Goal: Information Seeking & Learning: Check status

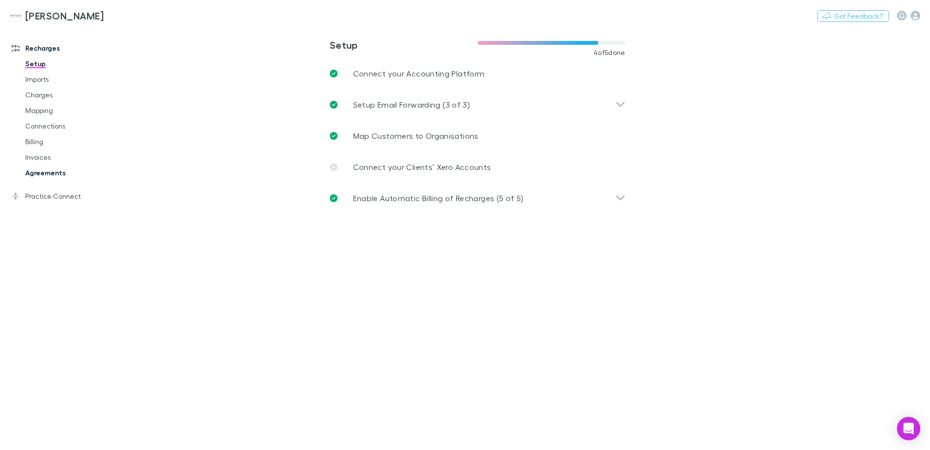
click at [50, 175] on link "Agreements" at bounding box center [74, 173] width 116 height 16
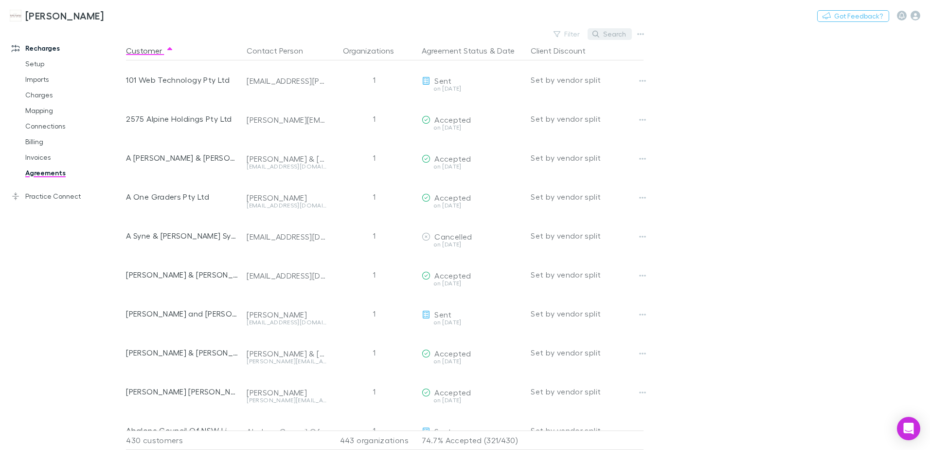
click at [608, 31] on button "Search" at bounding box center [610, 34] width 44 height 12
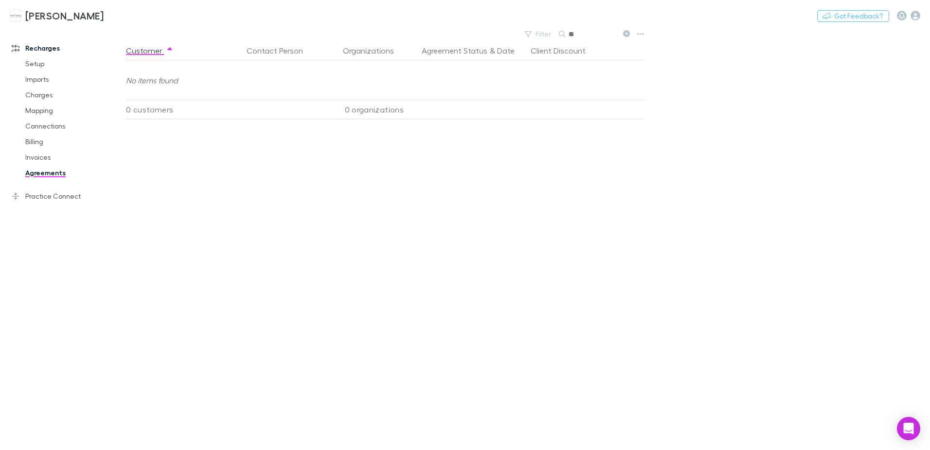
type input "*"
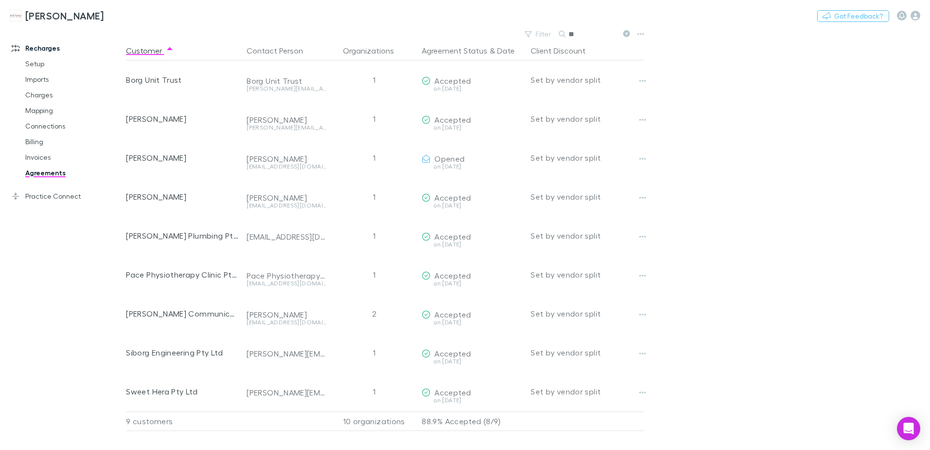
type input "*"
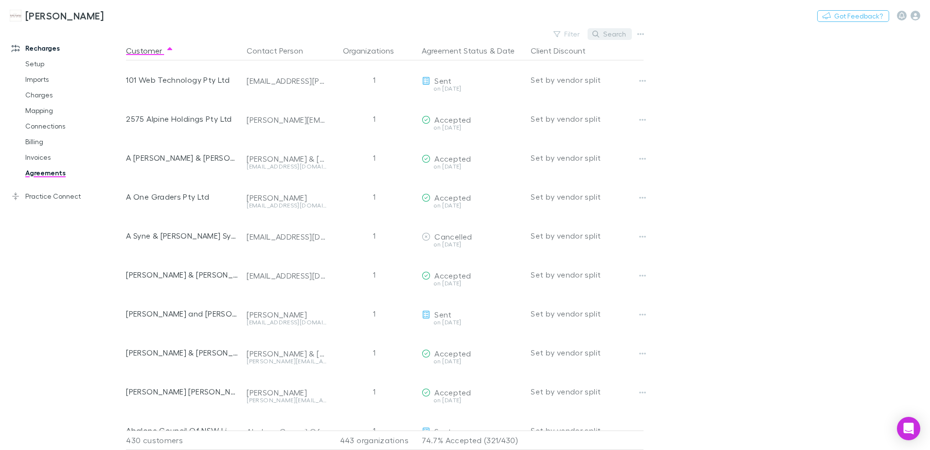
click at [598, 34] on icon "button" at bounding box center [596, 34] width 7 height 7
type input "*"
drag, startPoint x: 33, startPoint y: 157, endPoint x: 52, endPoint y: 163, distance: 19.4
click at [34, 157] on link "Invoices" at bounding box center [74, 157] width 116 height 16
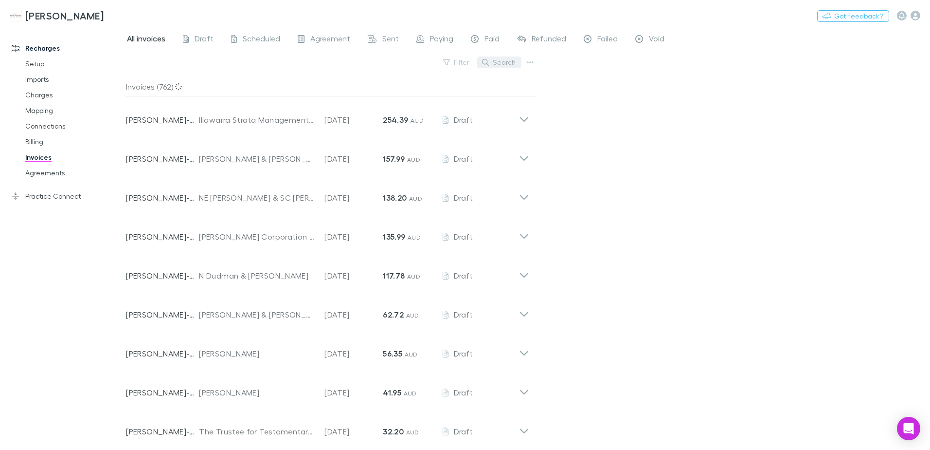
click at [507, 64] on button "Search" at bounding box center [499, 62] width 44 height 12
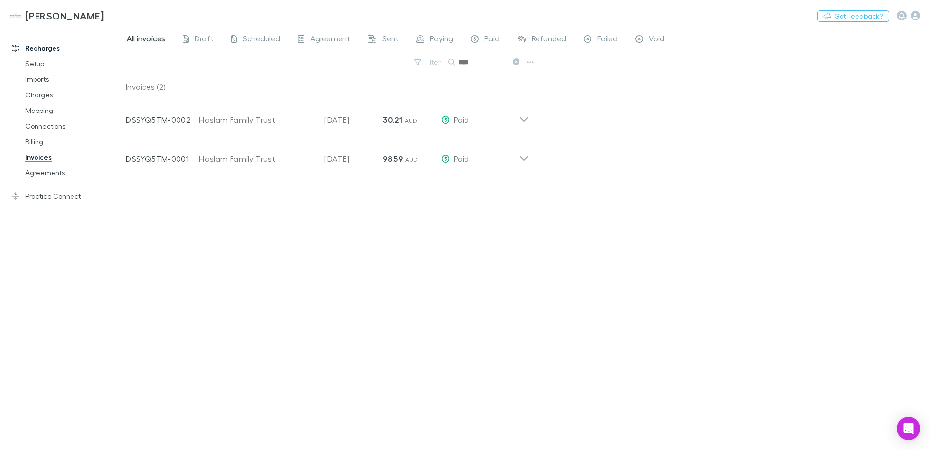
type input "****"
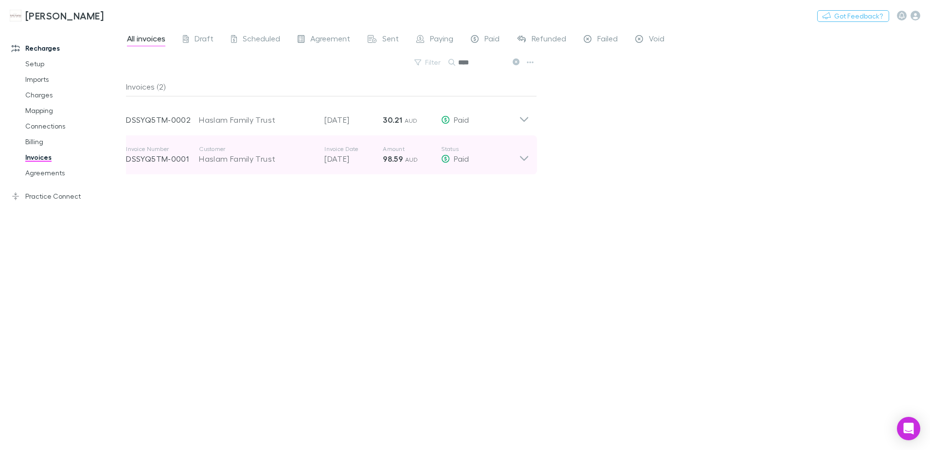
click at [513, 165] on div "Invoice Number DSSYQ5TM-0001 Customer Haslam Family Trust Invoice Date [DATE] A…" at bounding box center [322, 154] width 393 height 35
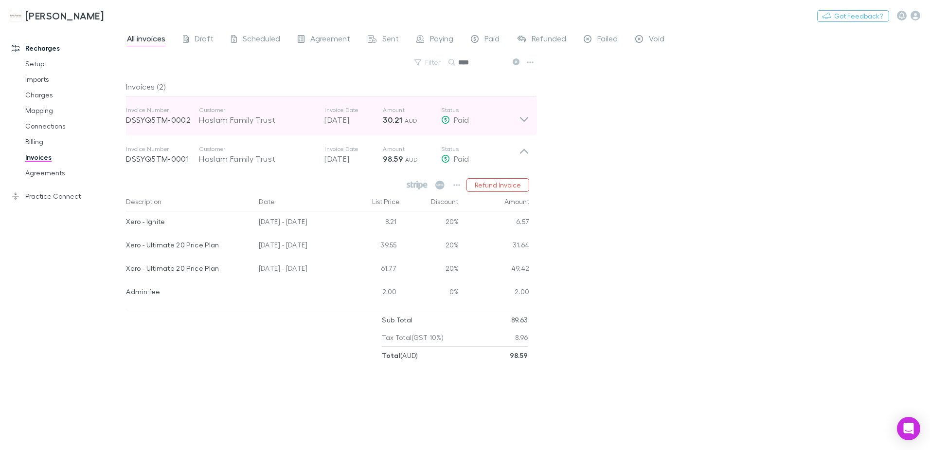
click at [524, 122] on icon at bounding box center [524, 115] width 10 height 19
